Goal: Obtain resource: Download file/media

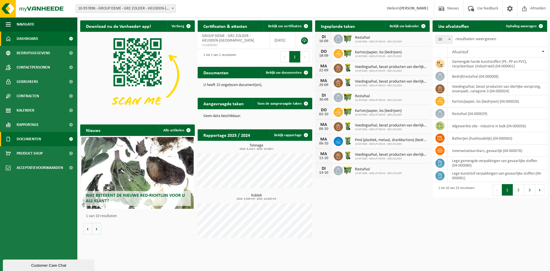
click at [68, 137] on span at bounding box center [70, 139] width 13 height 14
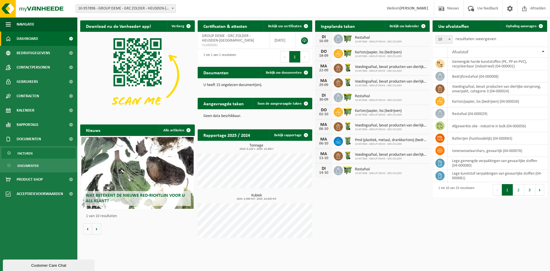
click at [27, 153] on span "Facturen" at bounding box center [24, 153] width 15 height 11
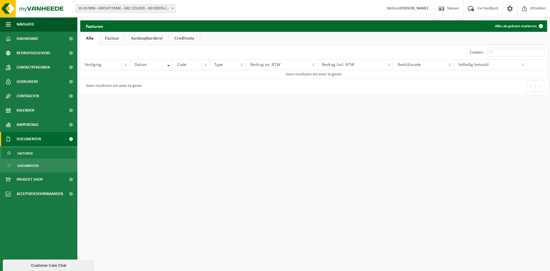
click at [107, 37] on link "Factuur" at bounding box center [111, 38] width 25 height 13
click at [142, 36] on link "Aankoopborderel" at bounding box center [147, 38] width 43 height 13
click at [113, 37] on link "Factuur" at bounding box center [111, 38] width 25 height 13
click at [91, 37] on link "Alle" at bounding box center [89, 38] width 19 height 13
click at [126, 64] on th "Vestiging" at bounding box center [105, 64] width 50 height 11
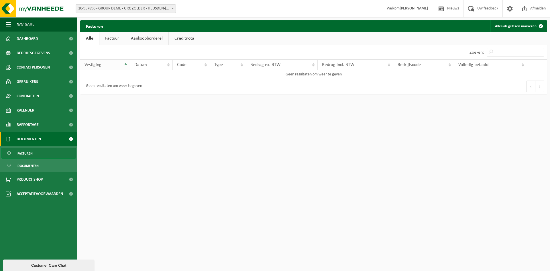
click at [126, 65] on th "Vestiging" at bounding box center [105, 64] width 50 height 11
click at [126, 63] on th "Vestiging" at bounding box center [105, 64] width 50 height 11
click at [169, 65] on th "Datum" at bounding box center [151, 64] width 43 height 11
click at [25, 151] on span "Facturen" at bounding box center [24, 153] width 15 height 11
click at [126, 66] on th "Vestiging" at bounding box center [105, 64] width 50 height 11
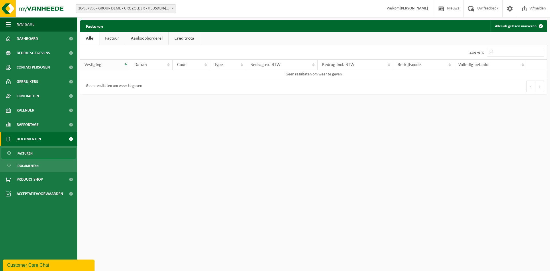
click at [126, 63] on th "Vestiging" at bounding box center [105, 64] width 50 height 11
click at [313, 62] on th "Bedrag ex. BTW" at bounding box center [282, 64] width 72 height 11
click at [313, 65] on th "Bedrag ex. BTW" at bounding box center [282, 64] width 72 height 11
click at [168, 65] on th "Datum" at bounding box center [151, 64] width 43 height 11
click at [168, 62] on th "Datum" at bounding box center [151, 64] width 43 height 11
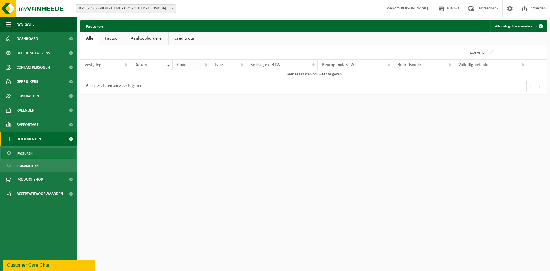
click at [206, 64] on th "Code" at bounding box center [191, 64] width 37 height 11
click at [186, 37] on link "Creditnota" at bounding box center [184, 38] width 31 height 13
click at [161, 38] on link "Aankoopborderel" at bounding box center [146, 38] width 43 height 13
click at [116, 38] on link "Factuur" at bounding box center [111, 38] width 25 height 13
click at [32, 166] on span "Documenten" at bounding box center [27, 165] width 21 height 11
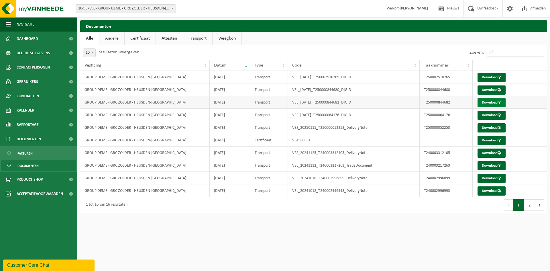
click at [486, 101] on link "Download" at bounding box center [491, 102] width 28 height 9
click at [494, 85] on link "Download" at bounding box center [491, 89] width 28 height 9
click at [22, 152] on span "Facturen" at bounding box center [24, 153] width 15 height 11
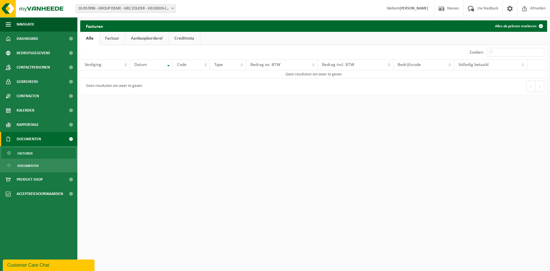
click at [111, 37] on link "Factuur" at bounding box center [111, 38] width 25 height 13
click at [167, 65] on th "Datum" at bounding box center [151, 64] width 43 height 11
click at [523, 66] on th "Volledig betaald" at bounding box center [490, 64] width 73 height 11
click at [522, 62] on th "Volledig betaald" at bounding box center [490, 64] width 73 height 11
click at [22, 151] on span "Facturen" at bounding box center [24, 153] width 15 height 11
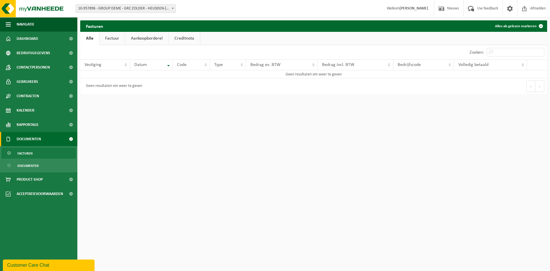
click at [25, 153] on span "Facturen" at bounding box center [24, 153] width 15 height 11
click at [22, 165] on span "Documenten" at bounding box center [27, 165] width 21 height 11
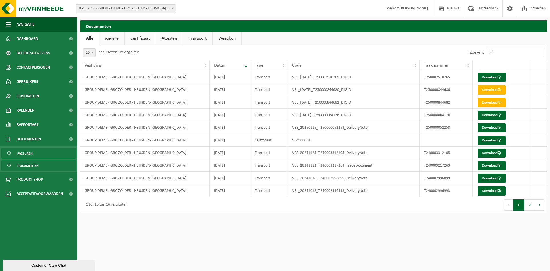
click at [24, 153] on span "Facturen" at bounding box center [24, 153] width 15 height 11
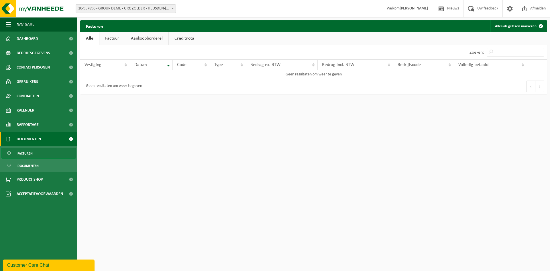
click at [26, 153] on span "Facturen" at bounding box center [24, 153] width 15 height 11
click at [24, 153] on span "Facturen" at bounding box center [24, 153] width 15 height 11
click at [28, 164] on span "Documenten" at bounding box center [27, 165] width 21 height 11
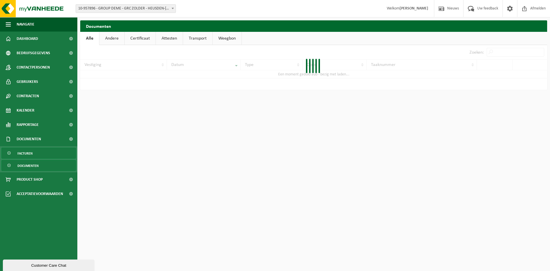
click at [29, 151] on span "Facturen" at bounding box center [24, 153] width 15 height 11
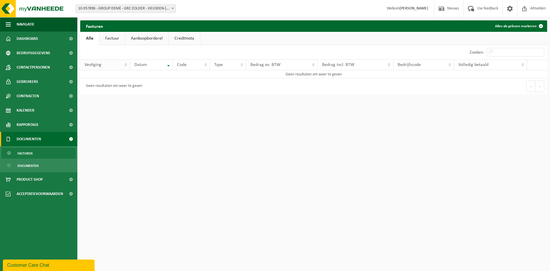
click at [126, 62] on th "Vestiging" at bounding box center [105, 64] width 50 height 11
click at [169, 64] on th "Datum" at bounding box center [151, 64] width 43 height 11
click at [169, 66] on th "Datum" at bounding box center [151, 64] width 43 height 11
click at [169, 65] on th "Datum" at bounding box center [151, 64] width 43 height 11
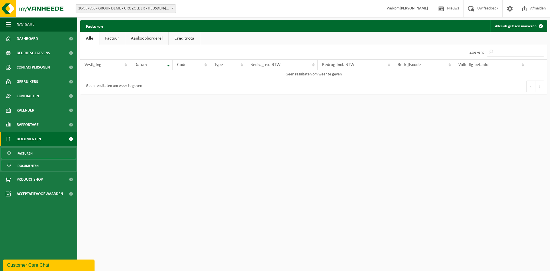
click at [28, 161] on span "Documenten" at bounding box center [27, 165] width 21 height 11
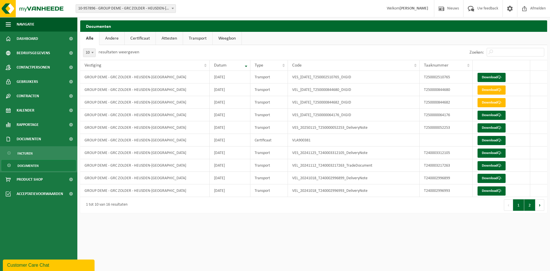
click at [527, 204] on button "2" at bounding box center [529, 204] width 11 height 11
